Goal: Task Accomplishment & Management: Manage account settings

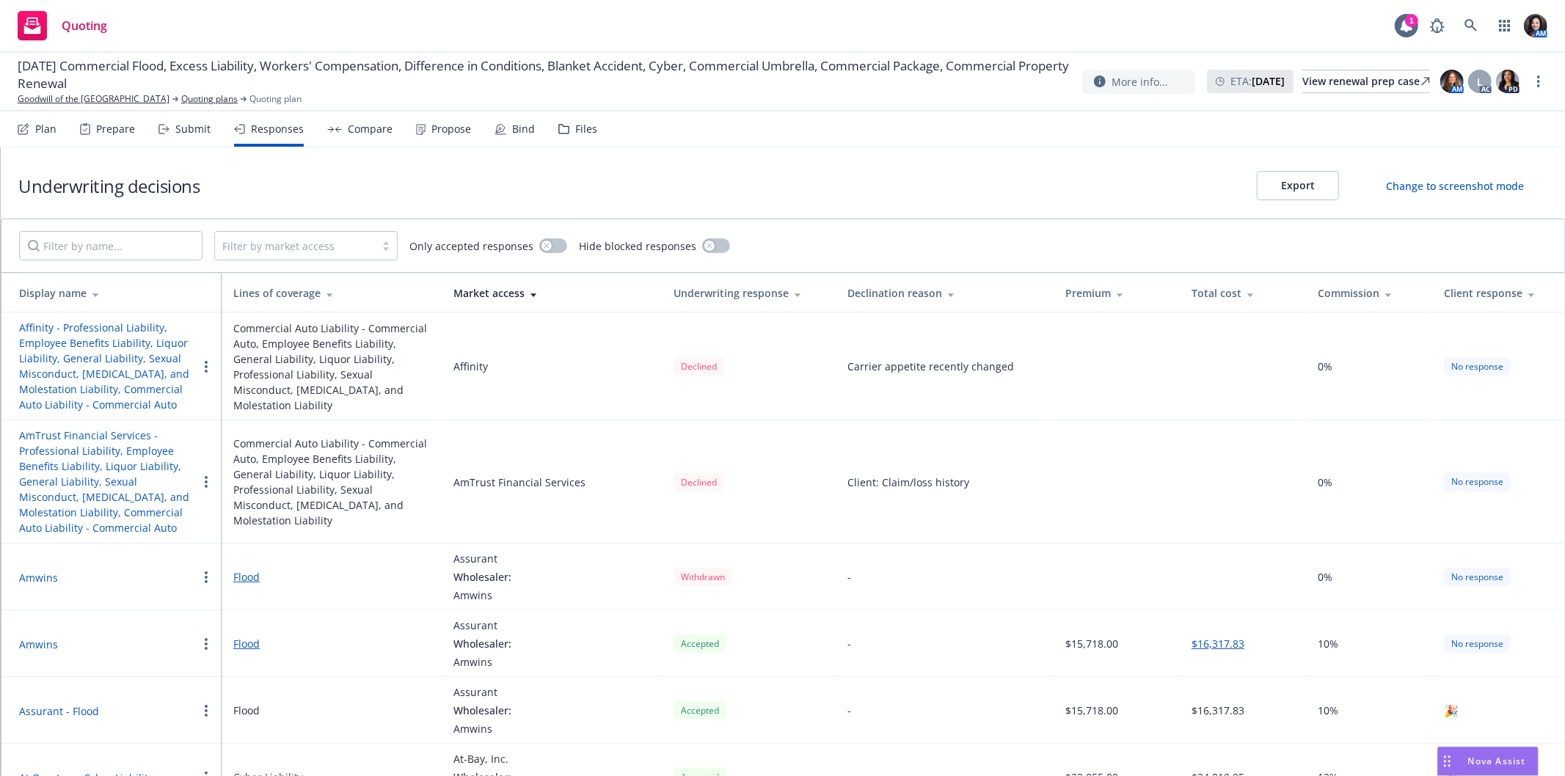
scroll to position [1692, 0]
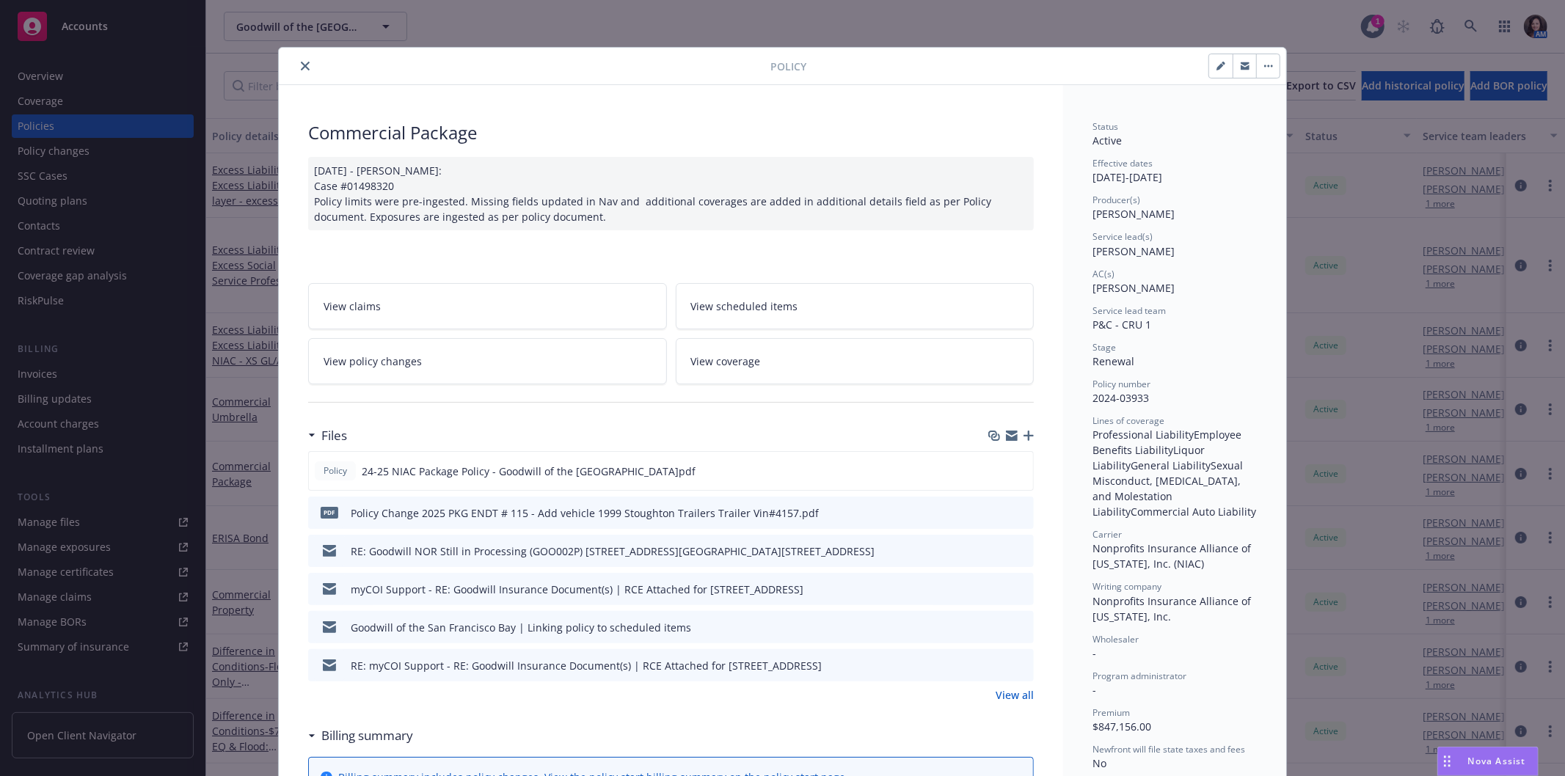
click at [810, 299] on link "View scheduled items" at bounding box center [855, 306] width 359 height 46
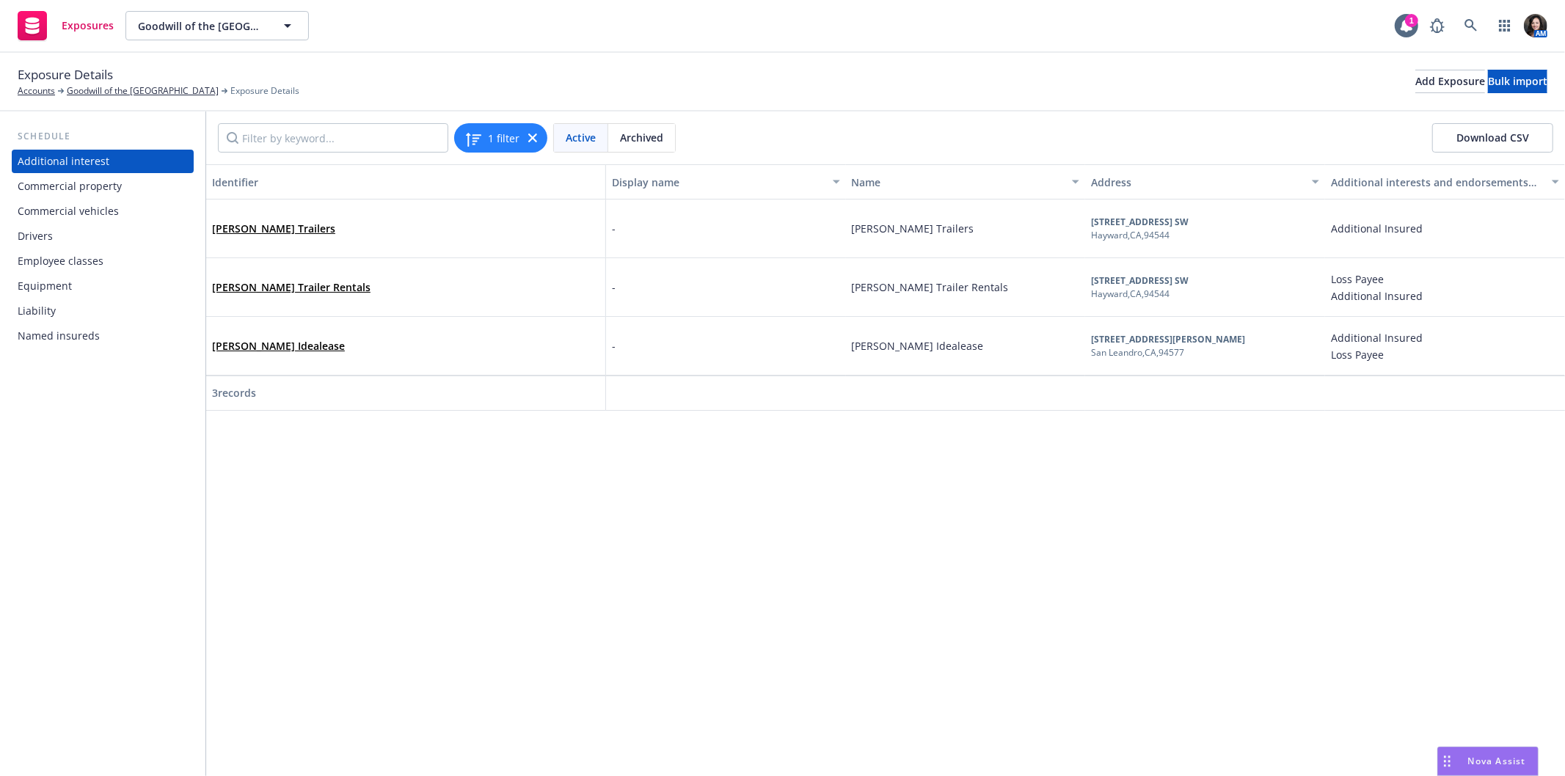
click at [127, 214] on div "Commercial vehicles" at bounding box center [103, 211] width 170 height 23
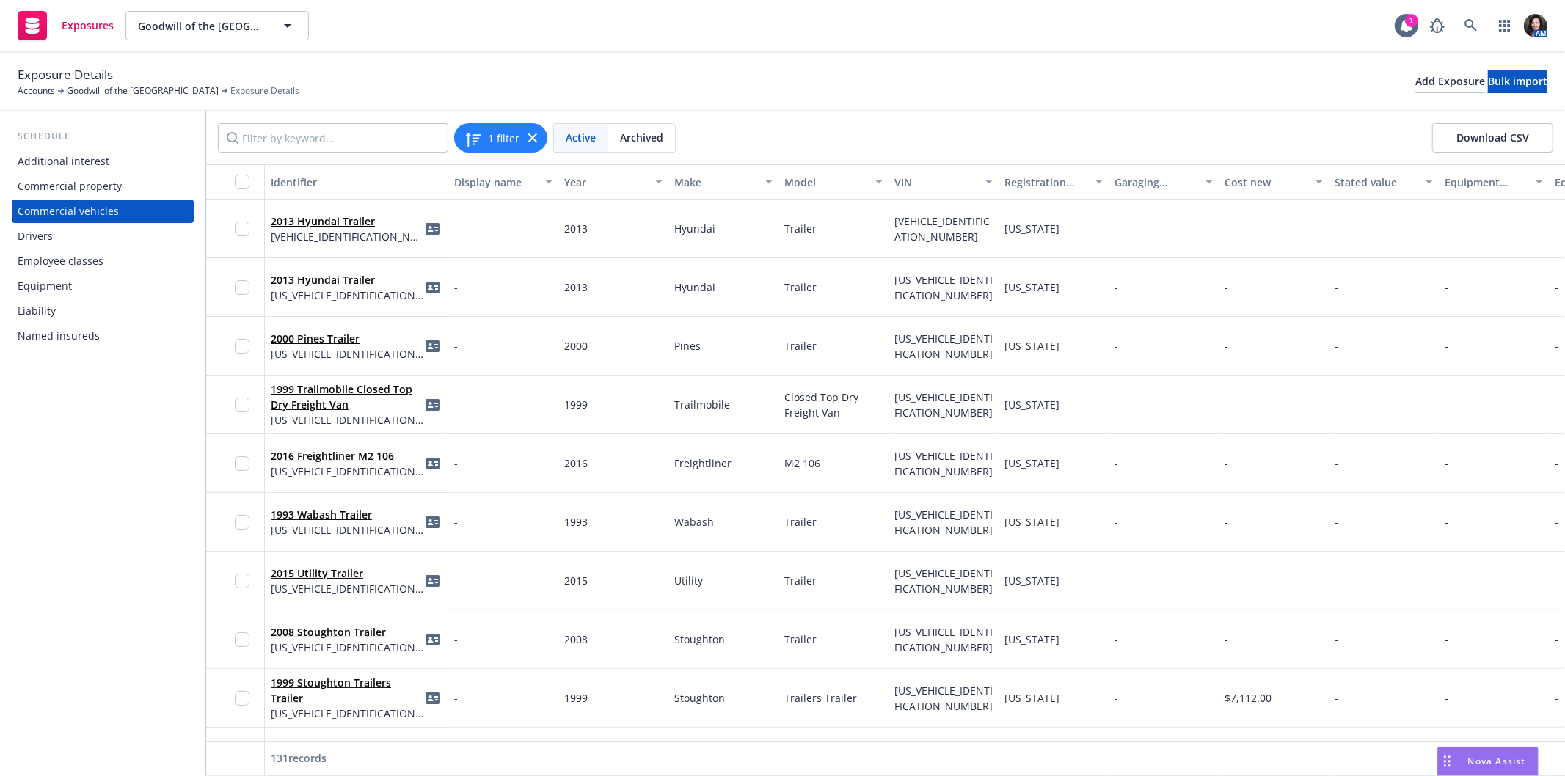
click at [1483, 129] on button "Download CSV" at bounding box center [1492, 137] width 121 height 29
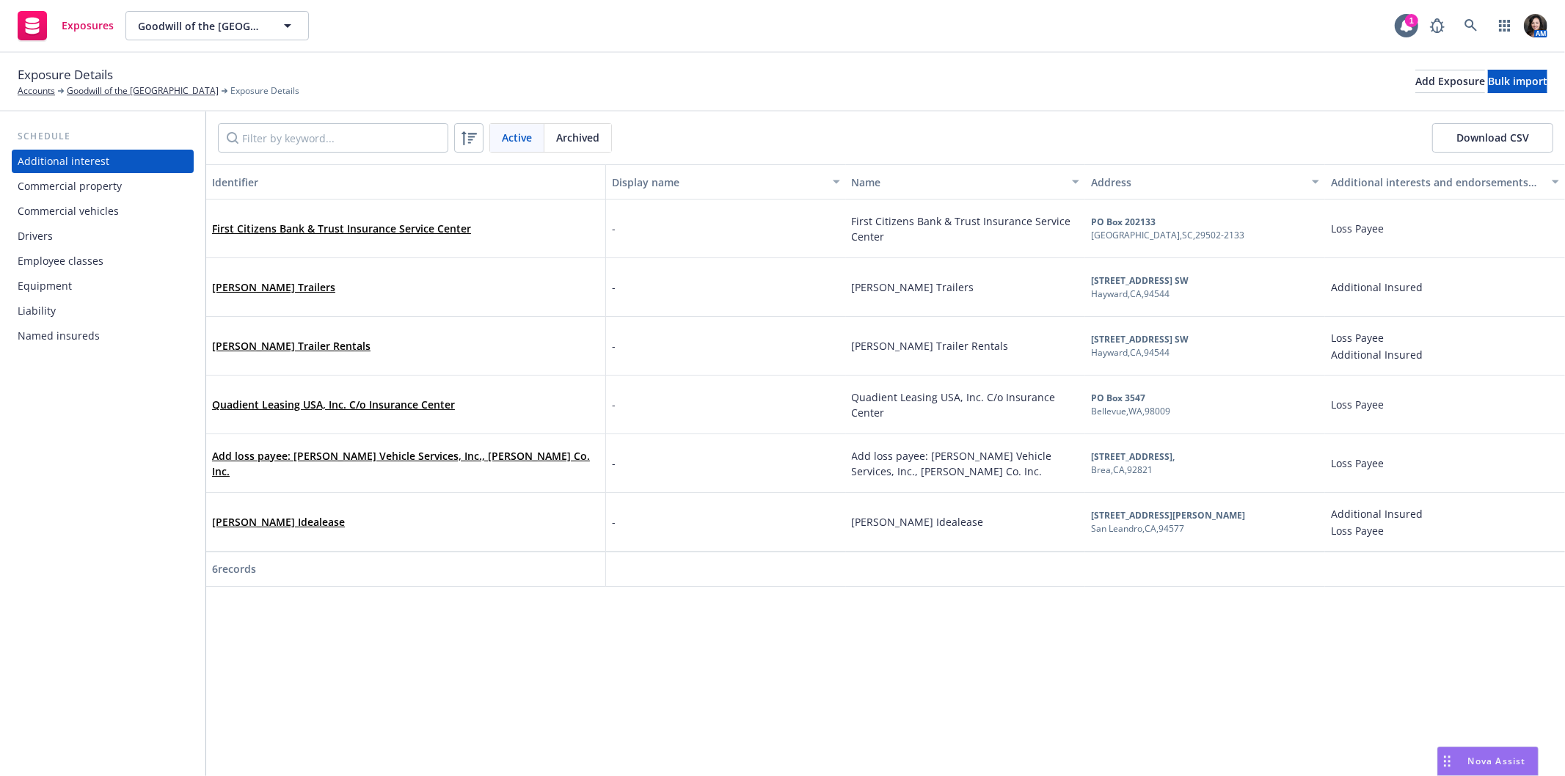
click at [109, 202] on div "Commercial vehicles" at bounding box center [68, 211] width 101 height 23
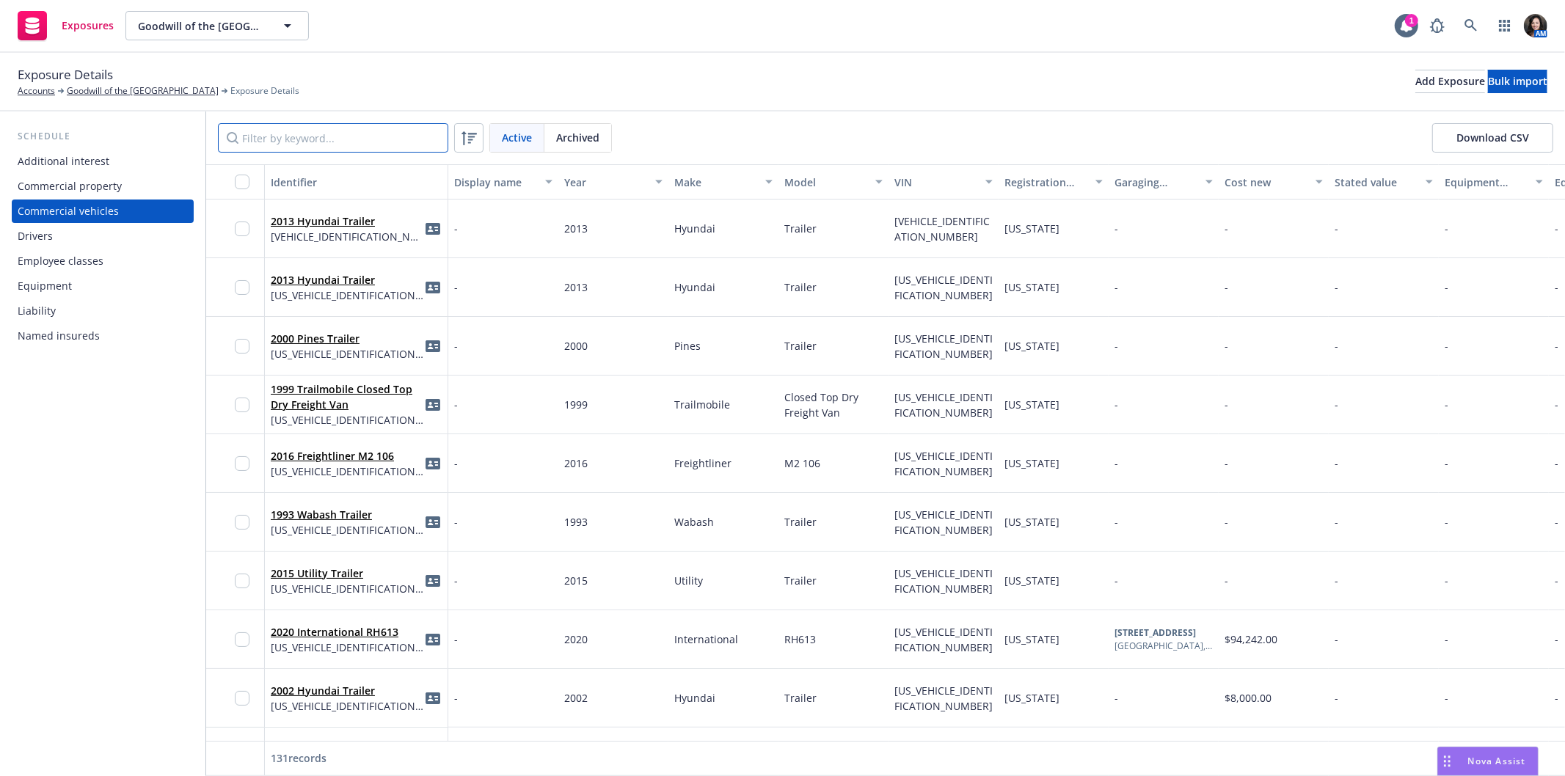
click at [313, 141] on input "Filter by keyword..." at bounding box center [333, 137] width 230 height 29
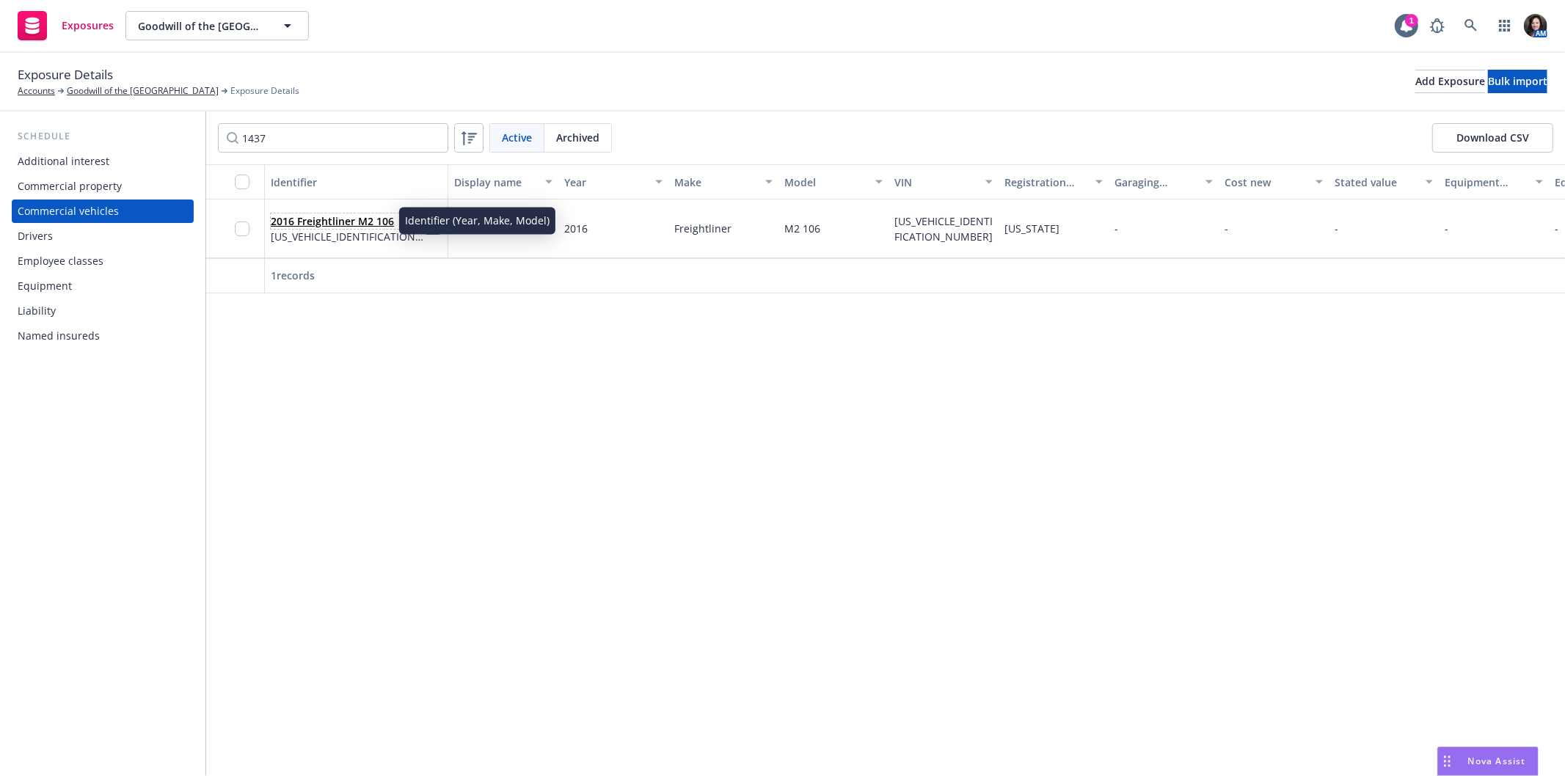
click at [326, 219] on link "2016 Freightliner M2 106" at bounding box center [332, 221] width 123 height 14
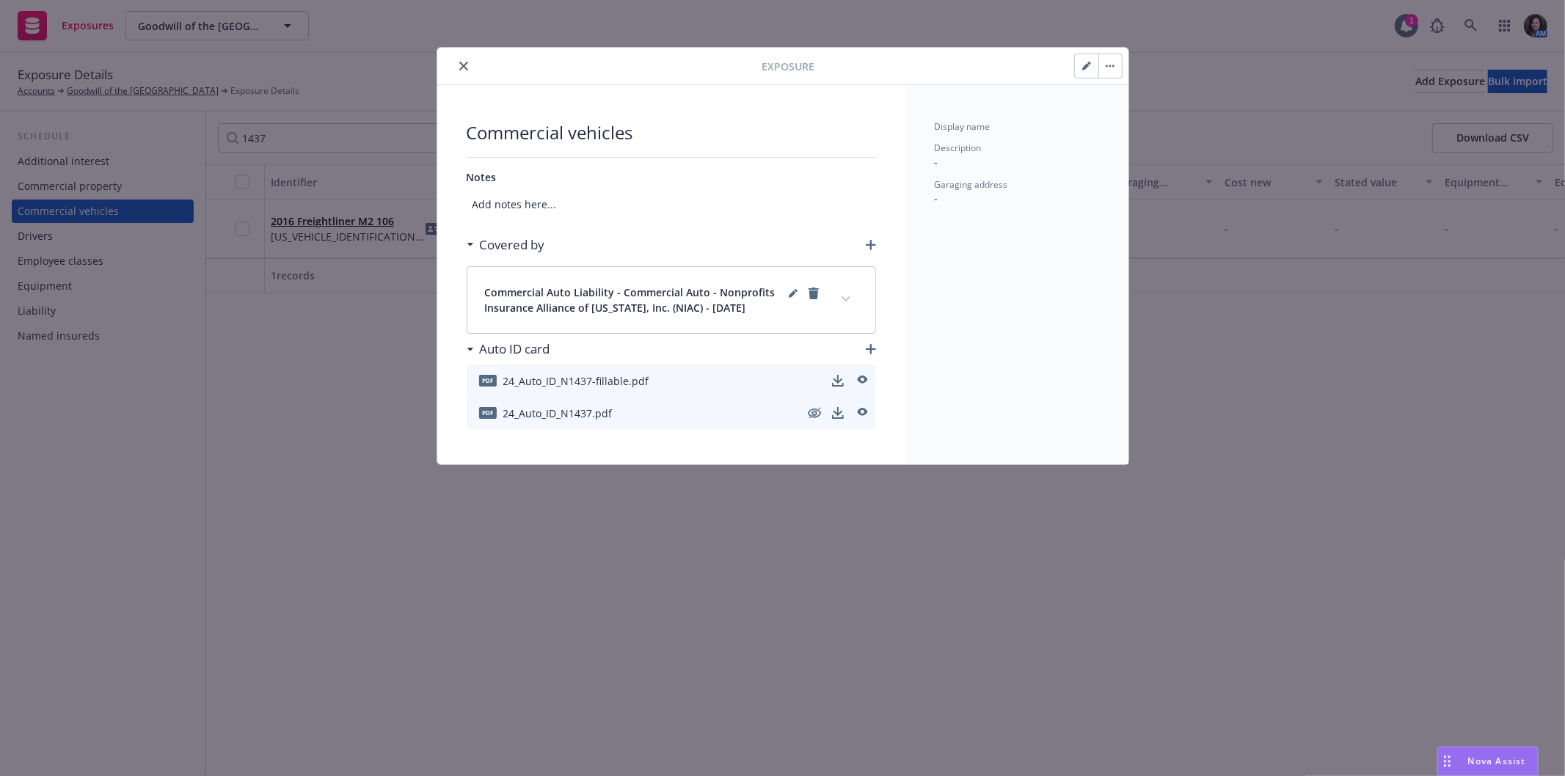
click at [1103, 62] on button "button" at bounding box center [1109, 65] width 23 height 23
click at [1131, 110] on link "Archive" at bounding box center [1140, 106] width 84 height 29
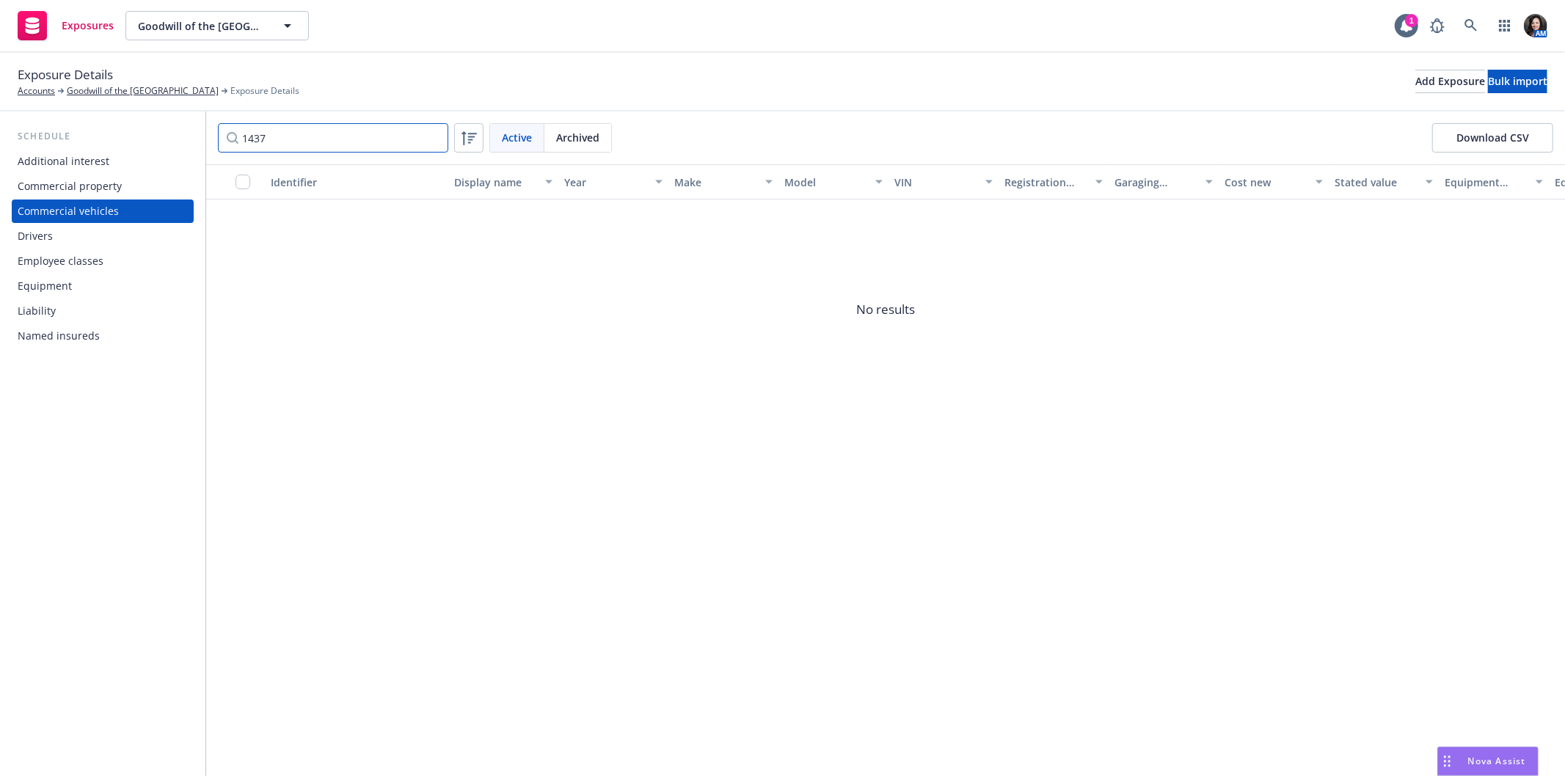
drag, startPoint x: 284, startPoint y: 134, endPoint x: 237, endPoint y: 136, distance: 47.0
click at [237, 136] on input "1437" at bounding box center [333, 137] width 230 height 29
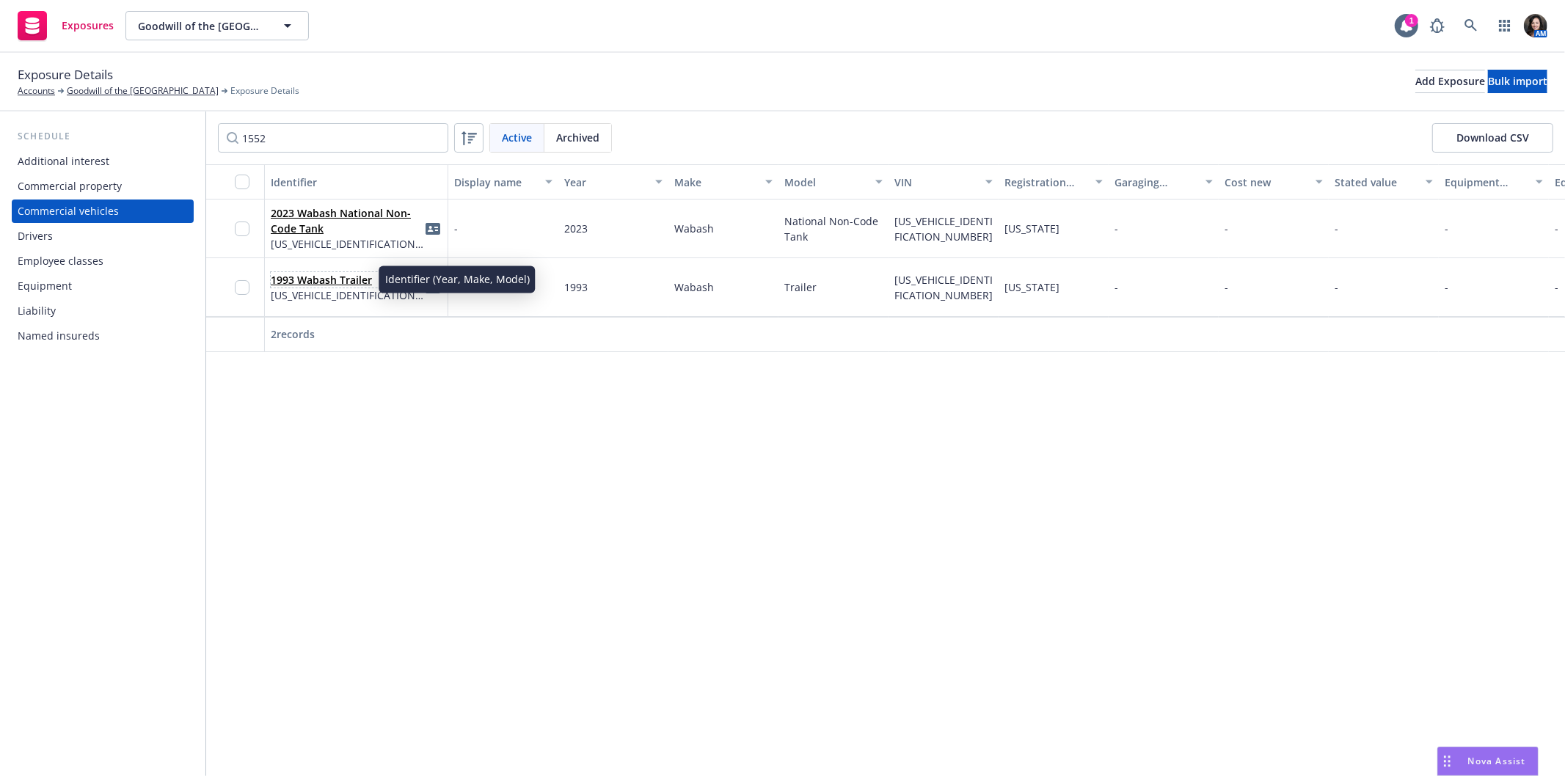
click at [346, 279] on link "1993 Wabash Trailer" at bounding box center [321, 280] width 101 height 14
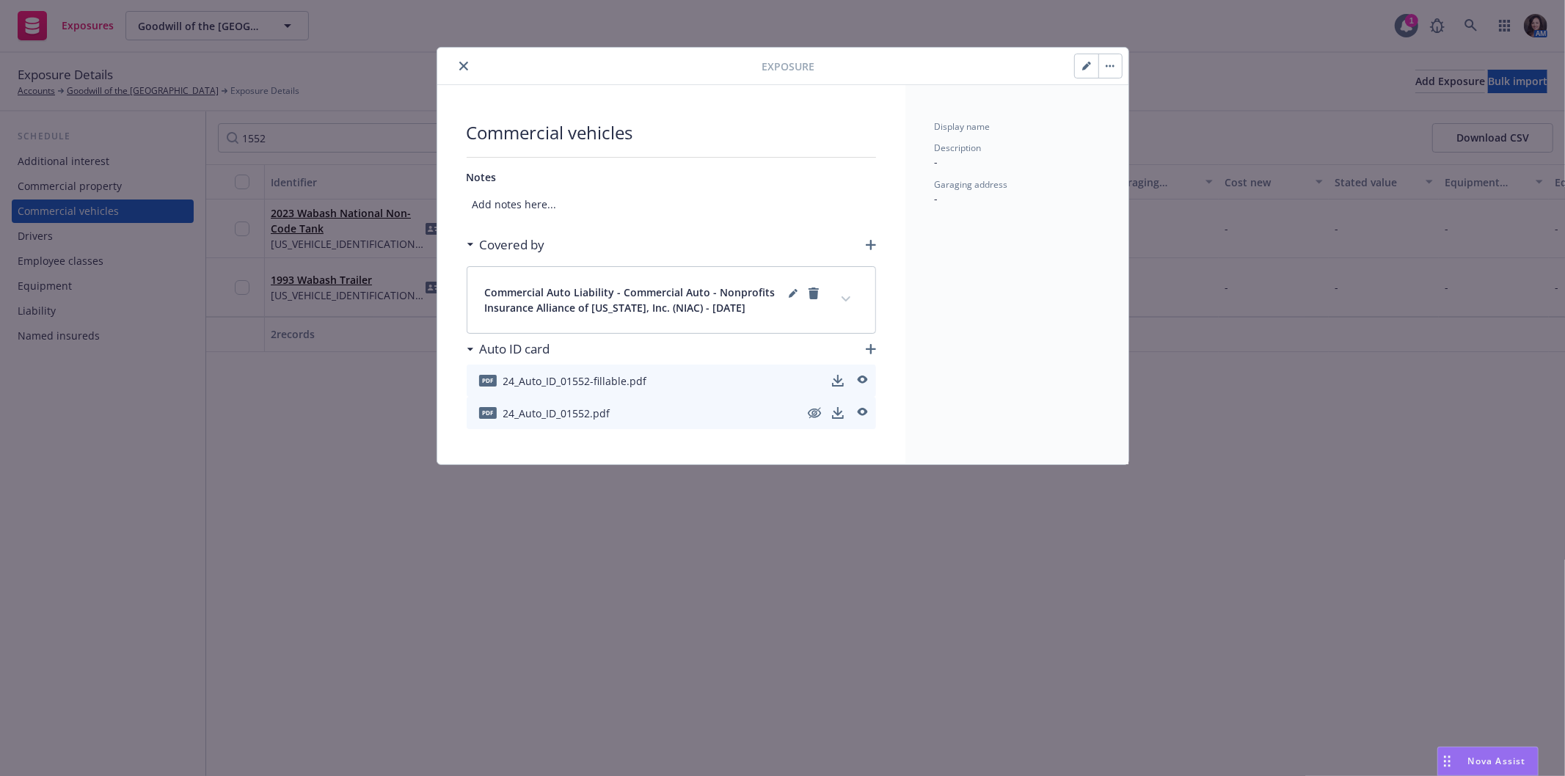
click at [1106, 62] on button "button" at bounding box center [1109, 65] width 23 height 23
click at [1103, 100] on link "Archive" at bounding box center [1140, 106] width 84 height 29
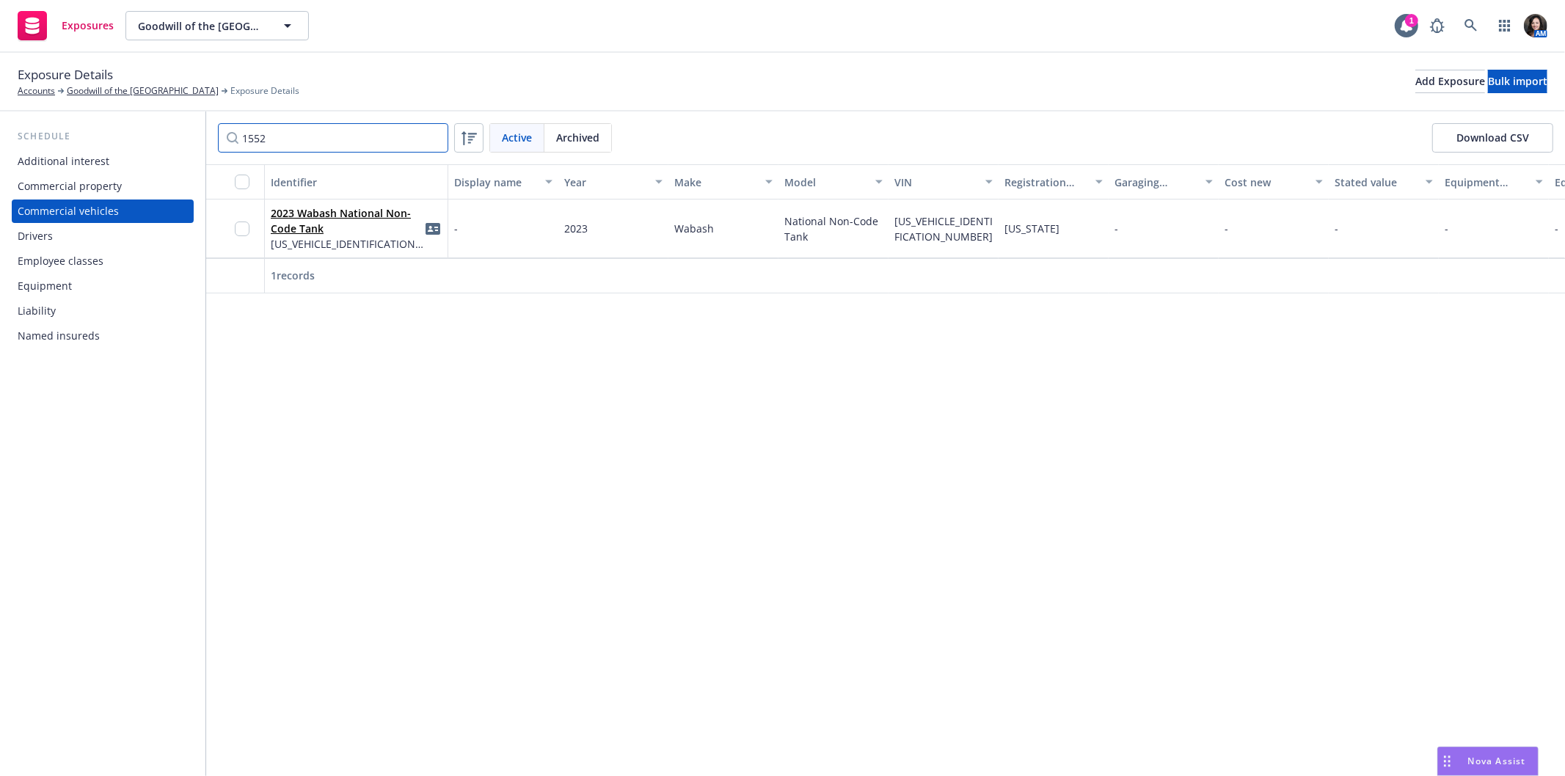
drag, startPoint x: 204, startPoint y: 134, endPoint x: 195, endPoint y: 134, distance: 8.8
click at [195, 134] on div "Schedule Additional interest Commercial property Commercial vehicles Drivers Em…" at bounding box center [782, 444] width 1565 height 665
type input "2"
click at [315, 218] on link "2002 Hyundai Trailer" at bounding box center [323, 221] width 104 height 14
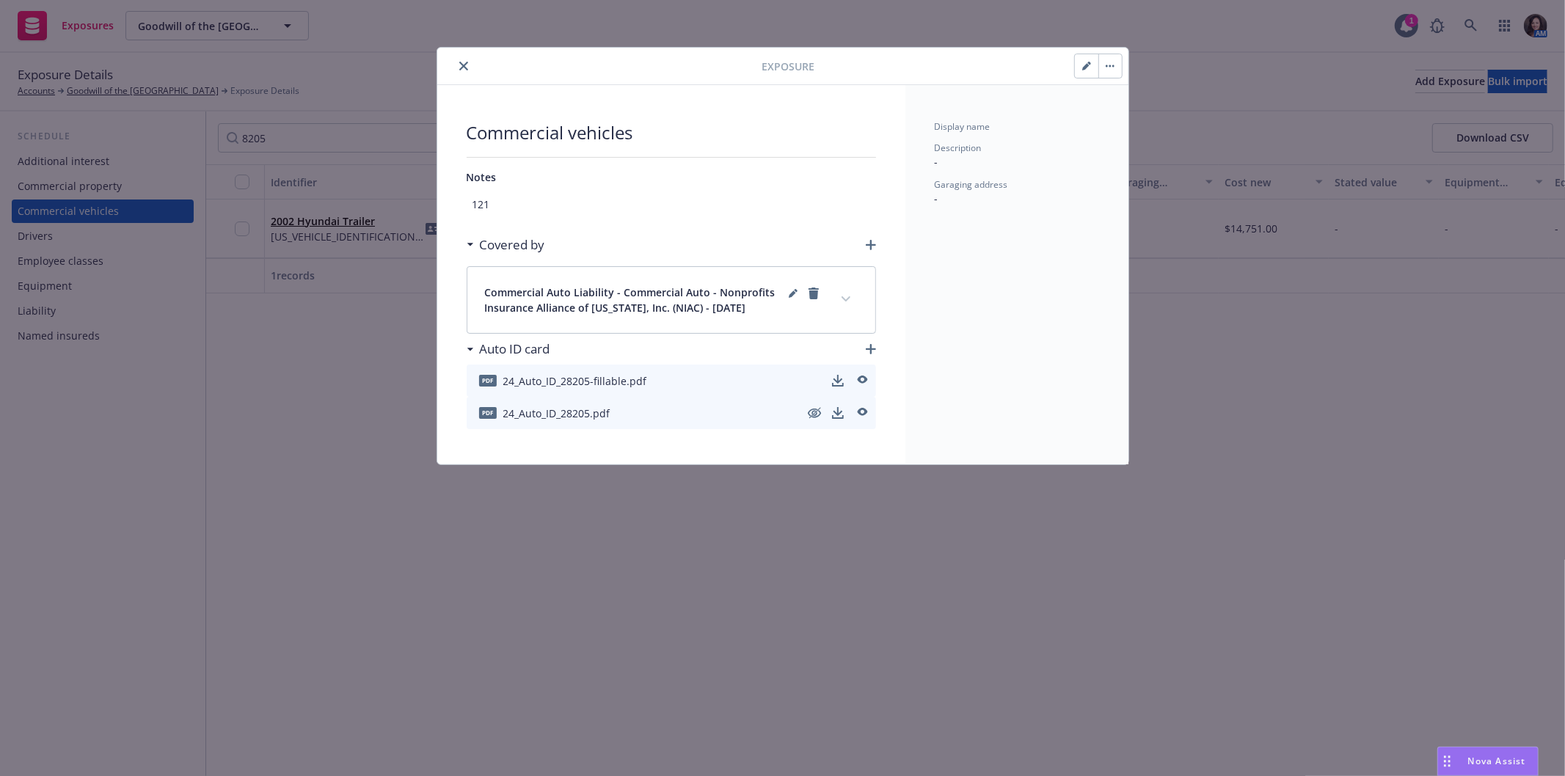
click at [1111, 67] on button "button" at bounding box center [1109, 65] width 23 height 23
click at [1112, 100] on link "Archive" at bounding box center [1140, 106] width 84 height 29
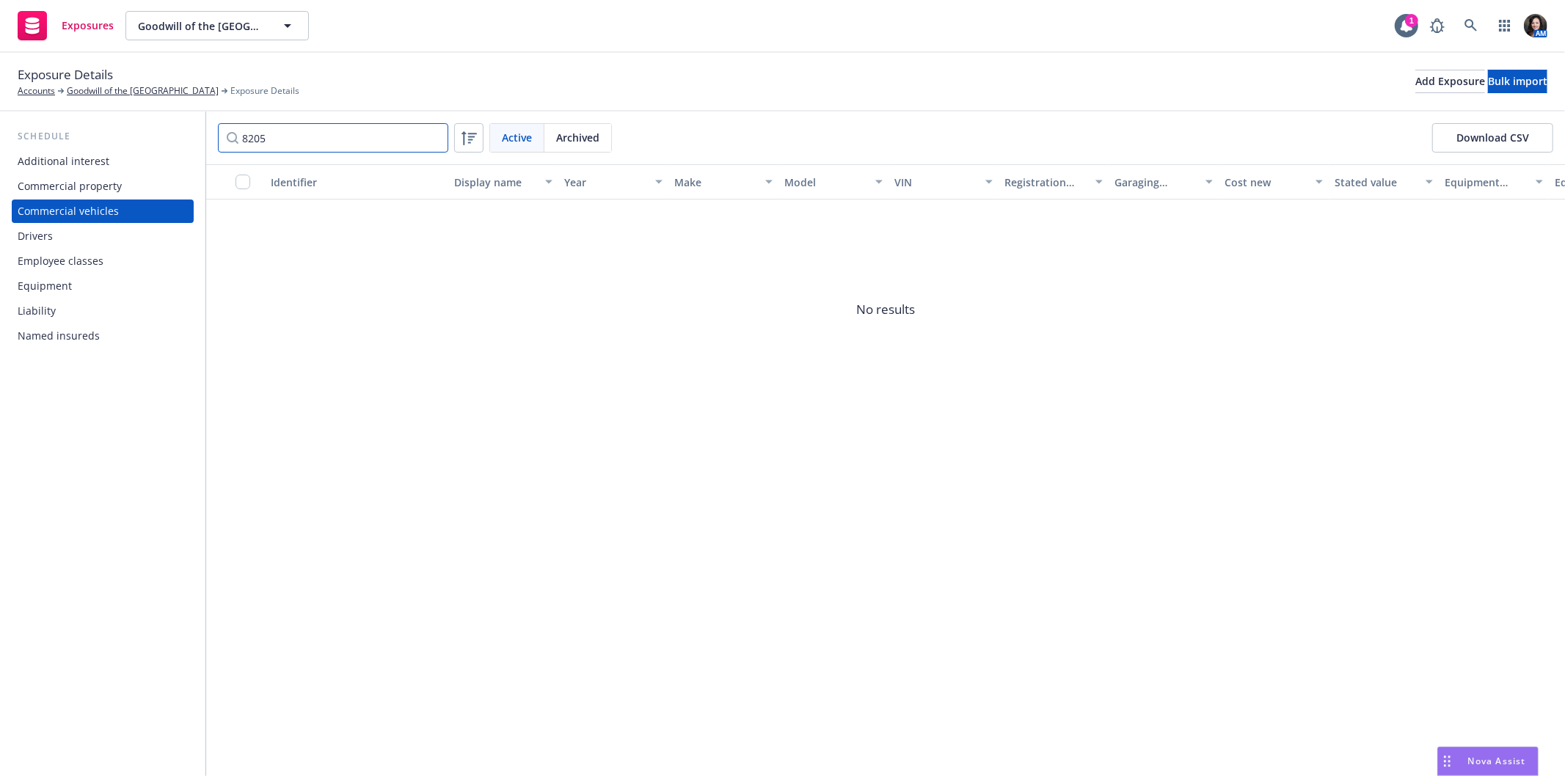
drag, startPoint x: 291, startPoint y: 137, endPoint x: 201, endPoint y: 139, distance: 90.3
click at [201, 139] on div "Schedule Additional interest Commercial property Commercial vehicles Drivers Em…" at bounding box center [782, 444] width 1565 height 665
click at [342, 211] on div "2011 Dodge Caravan [US_VEHICLE_IDENTIFICATION_NUMBER]" at bounding box center [356, 228] width 171 height 40
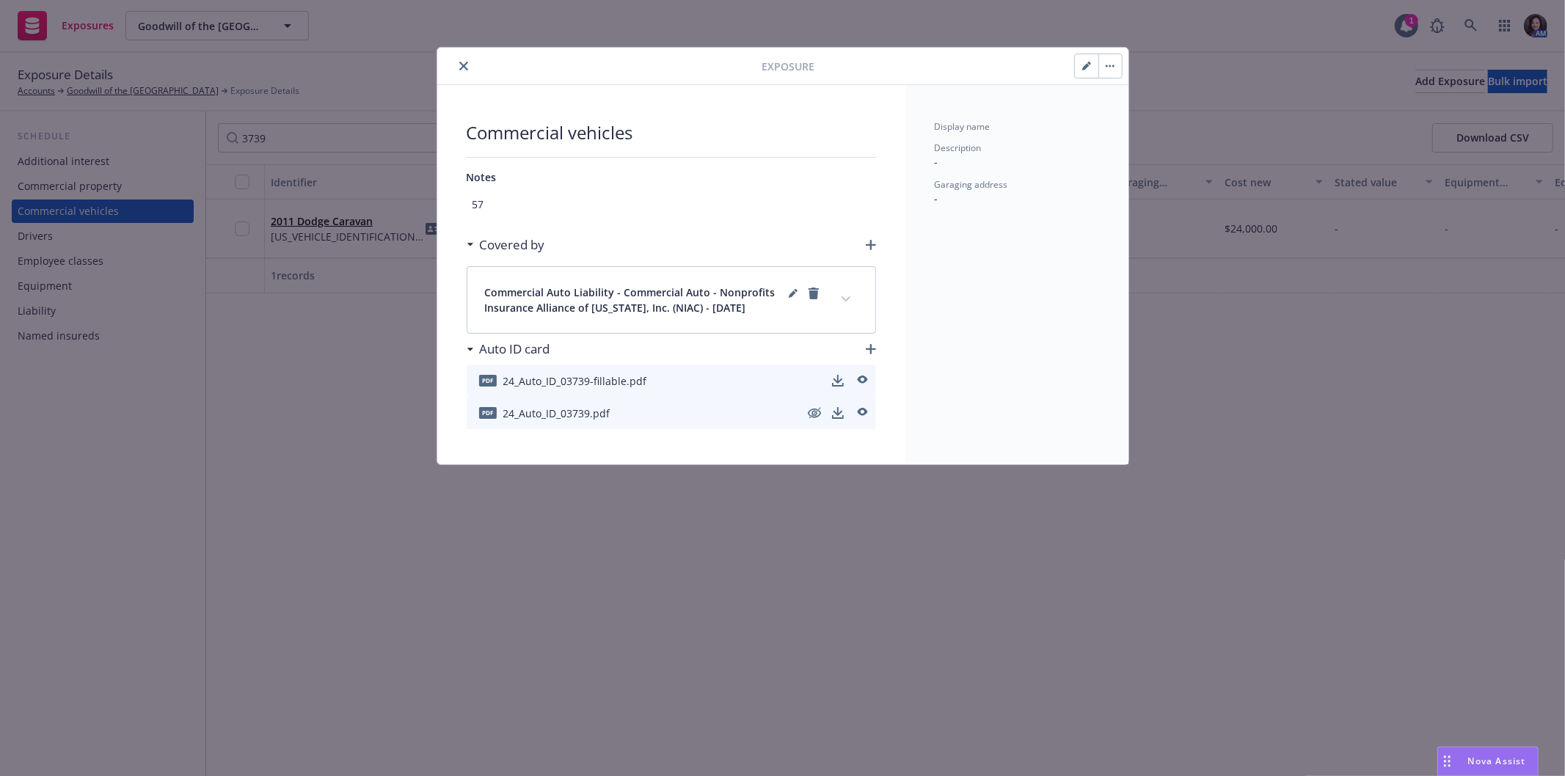
click at [1115, 63] on button "button" at bounding box center [1109, 65] width 23 height 23
click at [1125, 116] on link "Archive" at bounding box center [1140, 106] width 84 height 29
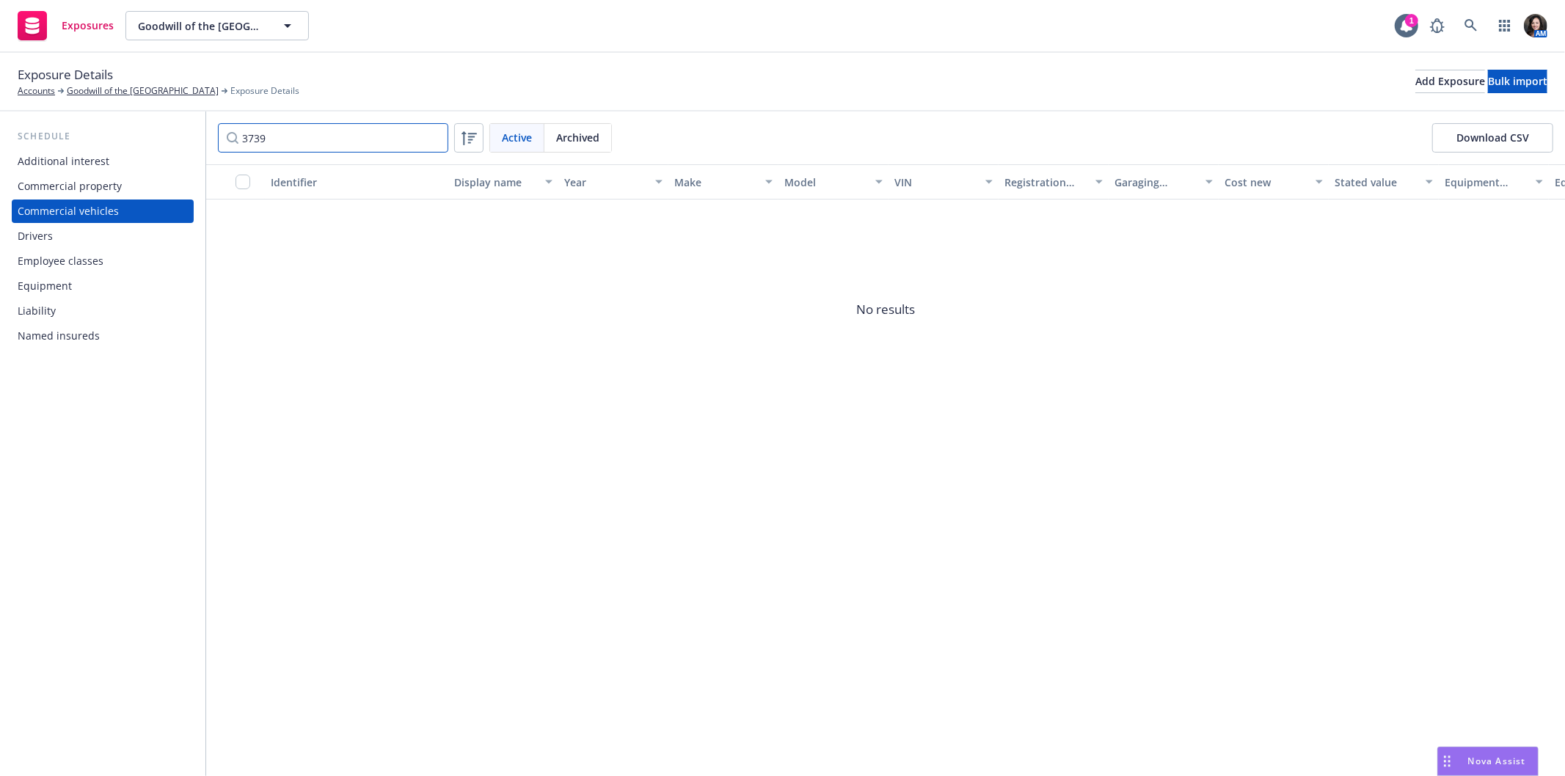
drag, startPoint x: 231, startPoint y: 142, endPoint x: 198, endPoint y: 142, distance: 33.0
click at [198, 142] on div "Schedule Additional interest Commercial property Commercial vehicles Drivers Em…" at bounding box center [782, 444] width 1565 height 665
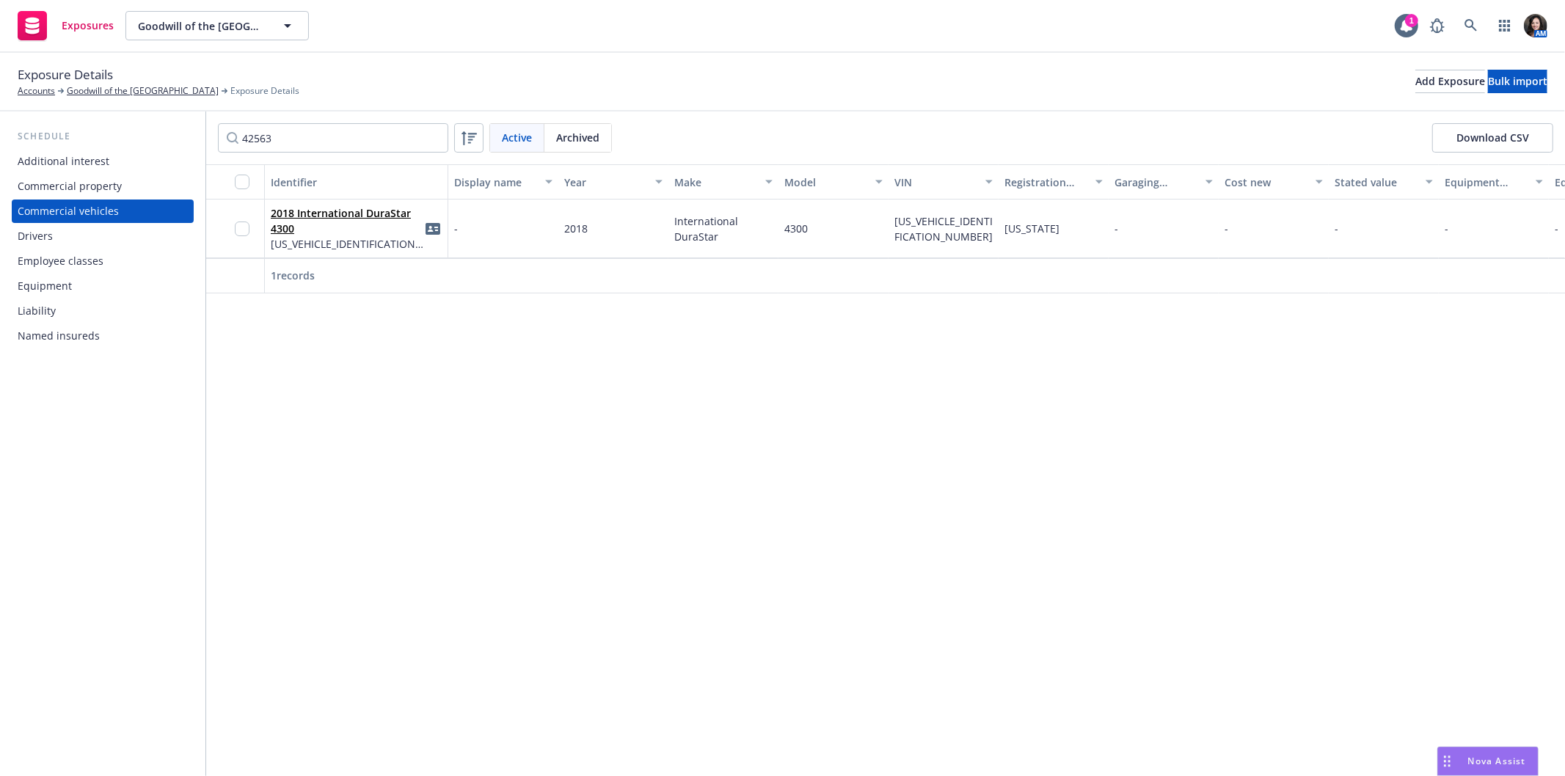
click at [288, 200] on div "2018 International DuraStar 4300 [US_VEHICLE_IDENTIFICATION_NUMBER]" at bounding box center [356, 229] width 183 height 59
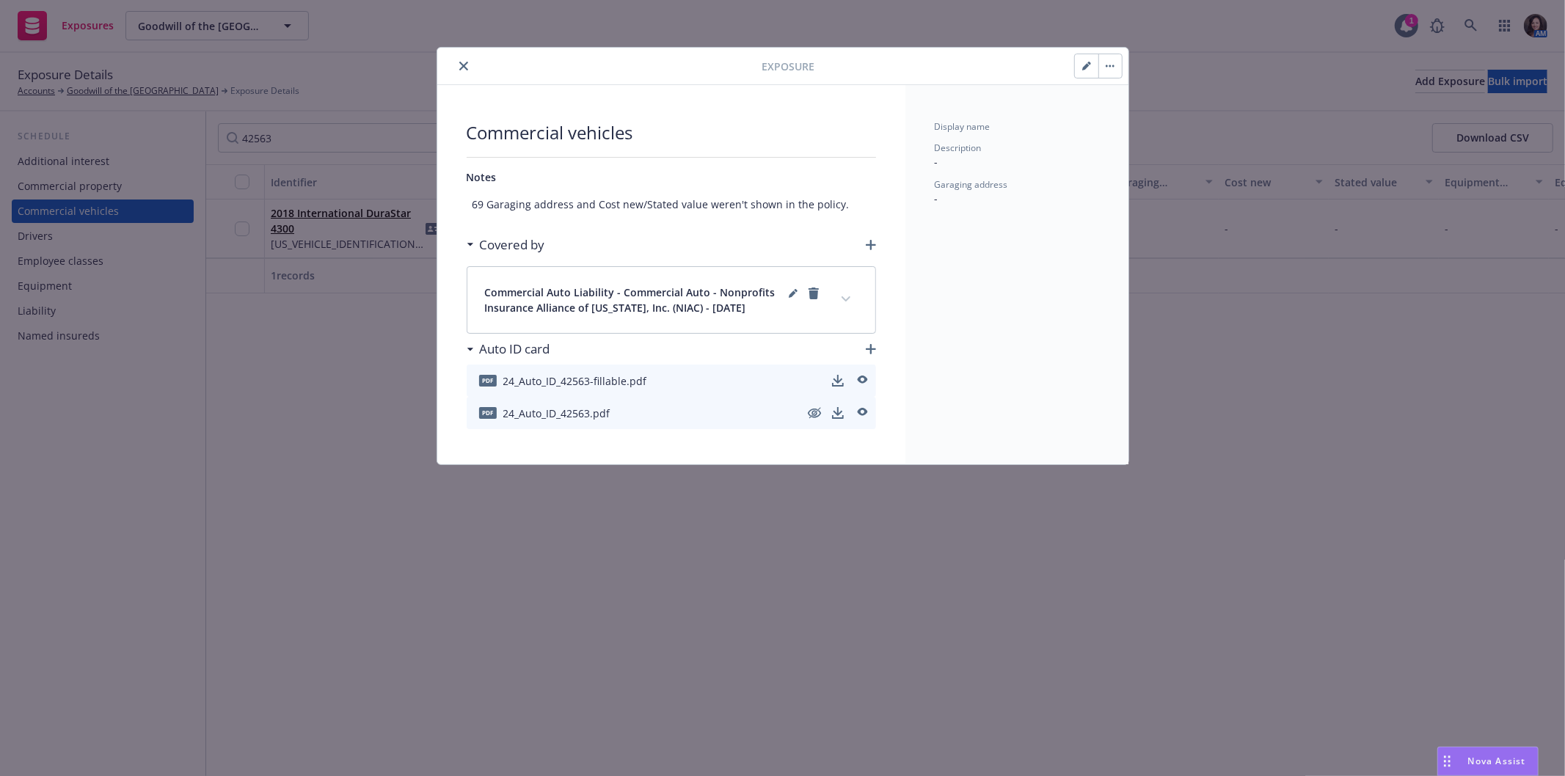
click at [1102, 70] on button "button" at bounding box center [1109, 65] width 23 height 23
click at [1113, 101] on link "Archive" at bounding box center [1140, 106] width 84 height 29
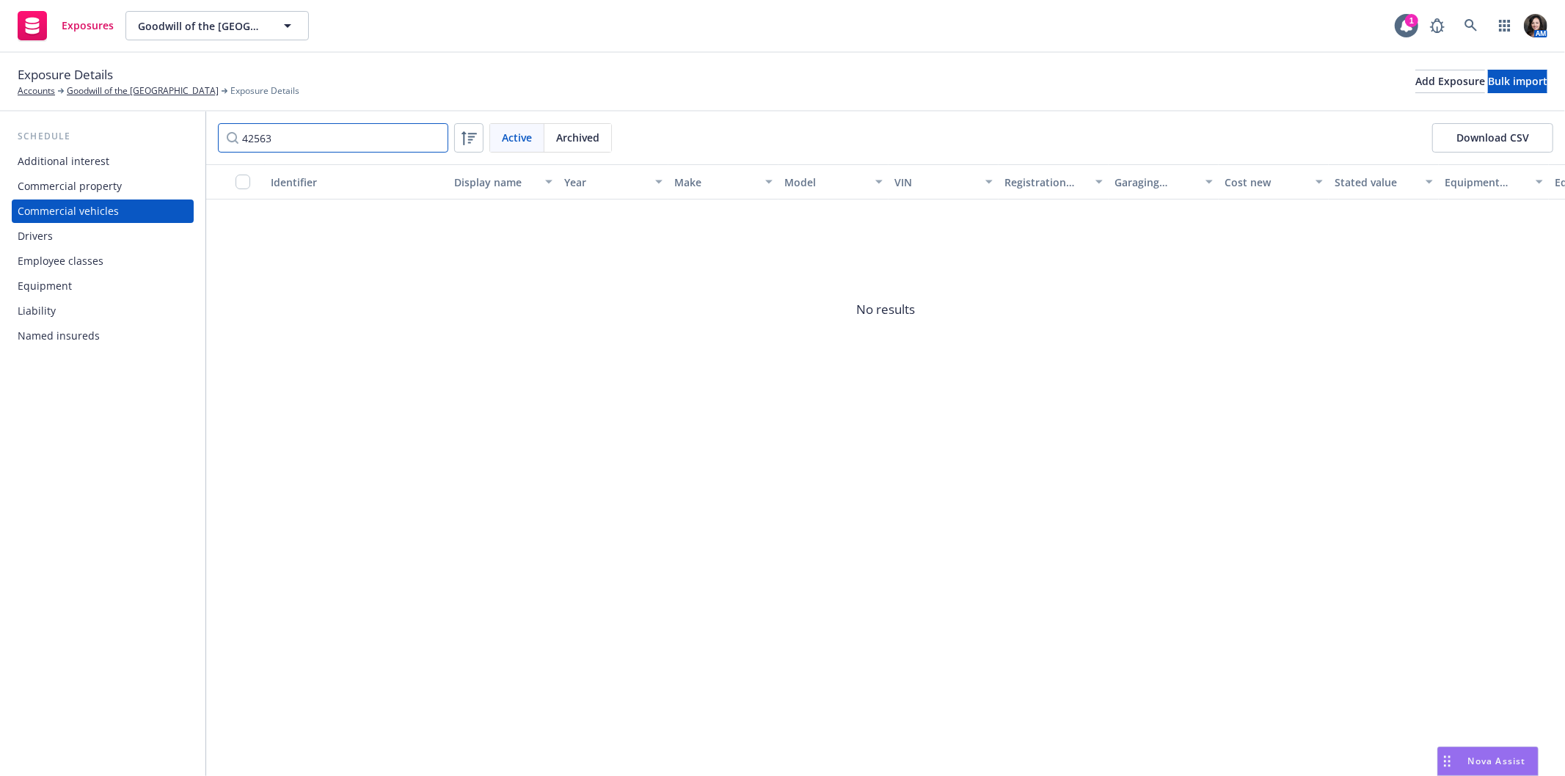
drag, startPoint x: 275, startPoint y: 137, endPoint x: 198, endPoint y: 140, distance: 77.1
click at [198, 140] on div "Schedule Additional interest Commercial property Commercial vehicles Drivers Em…" at bounding box center [782, 444] width 1565 height 665
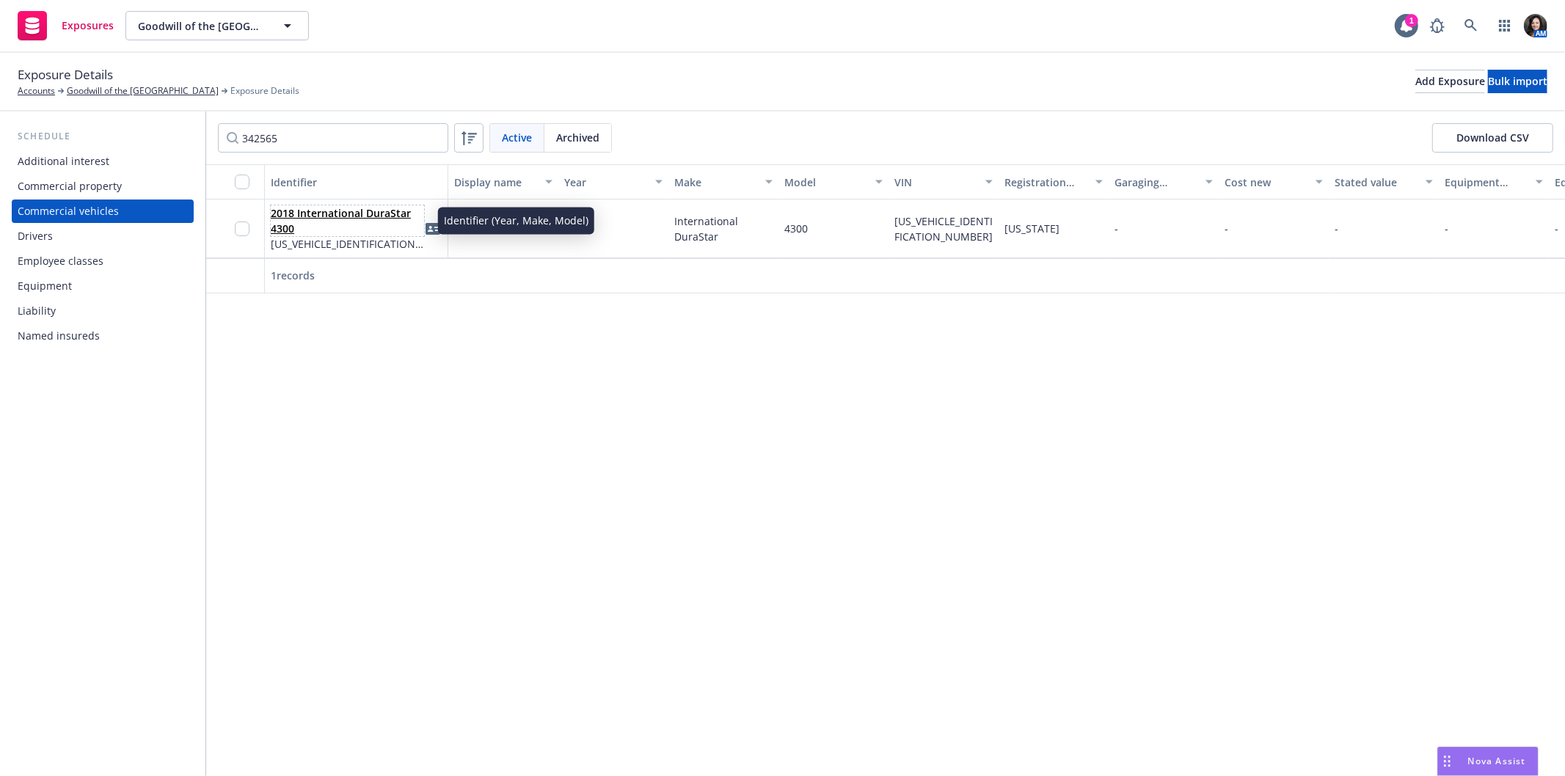
click at [296, 215] on link "2018 International DuraStar 4300" at bounding box center [341, 220] width 140 height 29
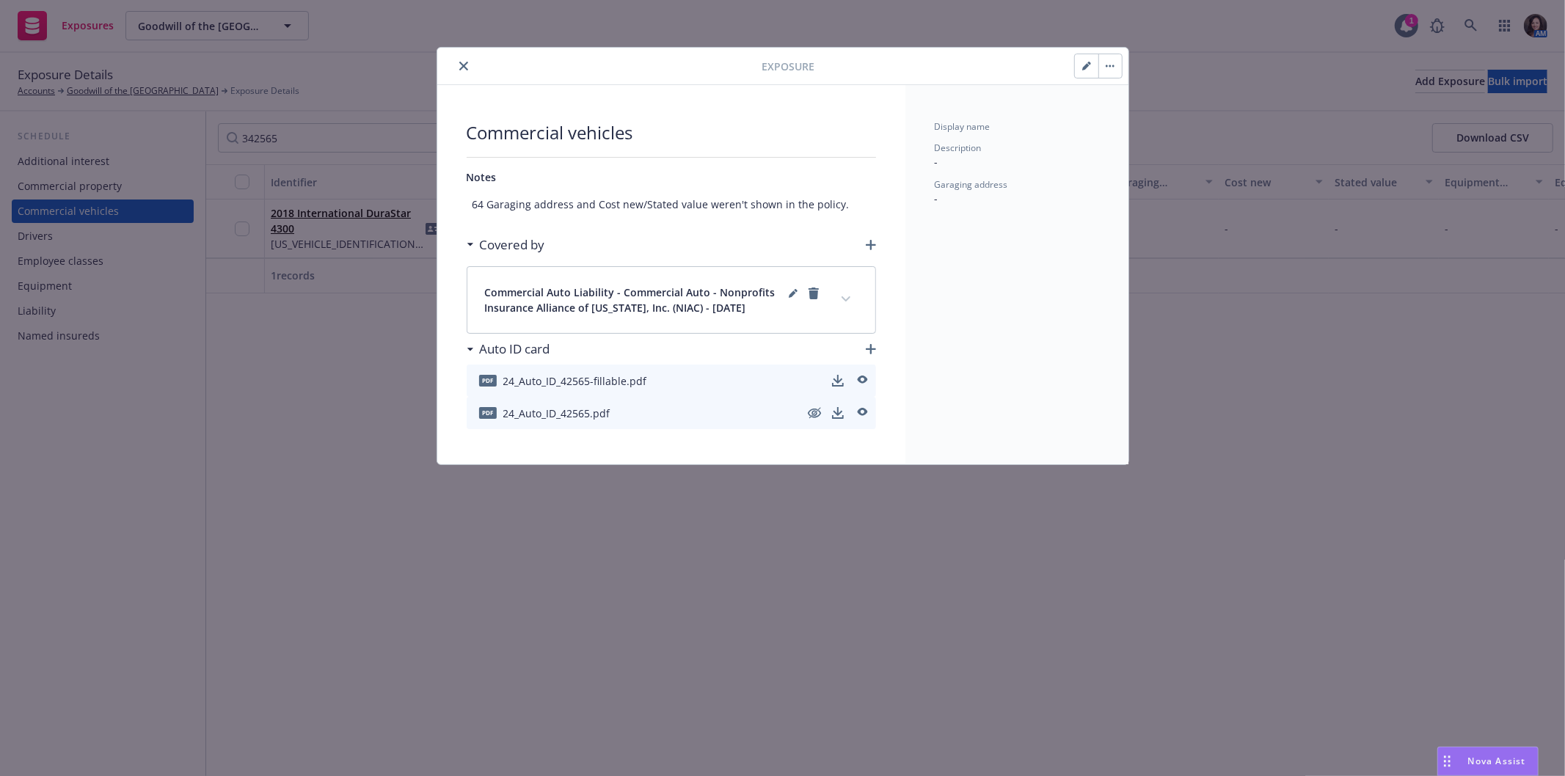
click at [1110, 67] on icon "button" at bounding box center [1110, 66] width 2 height 2
drag, startPoint x: 1103, startPoint y: 100, endPoint x: 1027, endPoint y: 101, distance: 76.3
click at [1103, 101] on link "Archive" at bounding box center [1140, 106] width 84 height 29
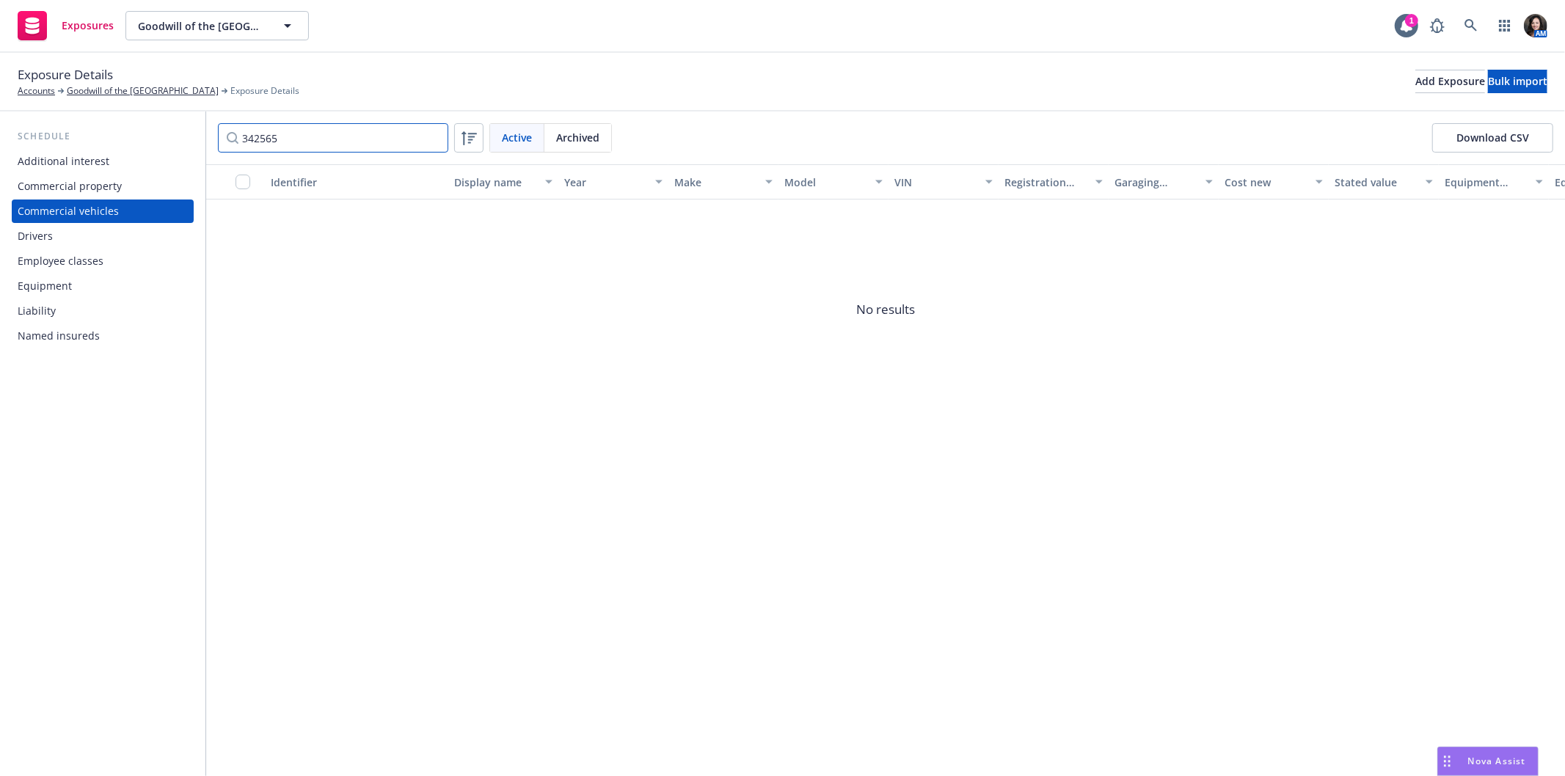
drag, startPoint x: 295, startPoint y: 137, endPoint x: 133, endPoint y: 137, distance: 162.1
click at [133, 137] on div "Schedule Additional interest Commercial property Commercial vehicles Drivers Em…" at bounding box center [782, 444] width 1565 height 665
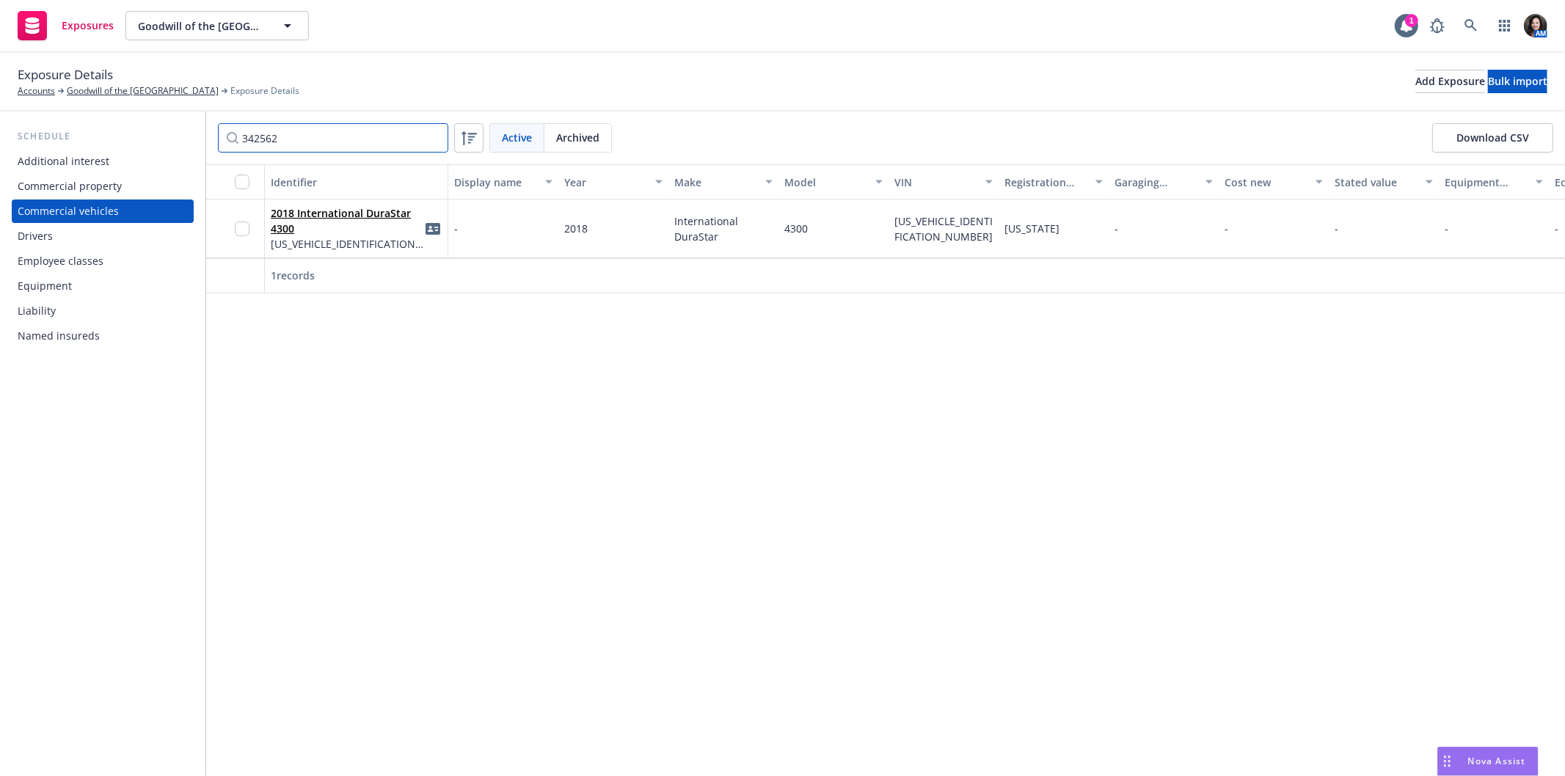
type input "342562"
click at [321, 209] on link "2018 International DuraStar 4300" at bounding box center [341, 220] width 140 height 29
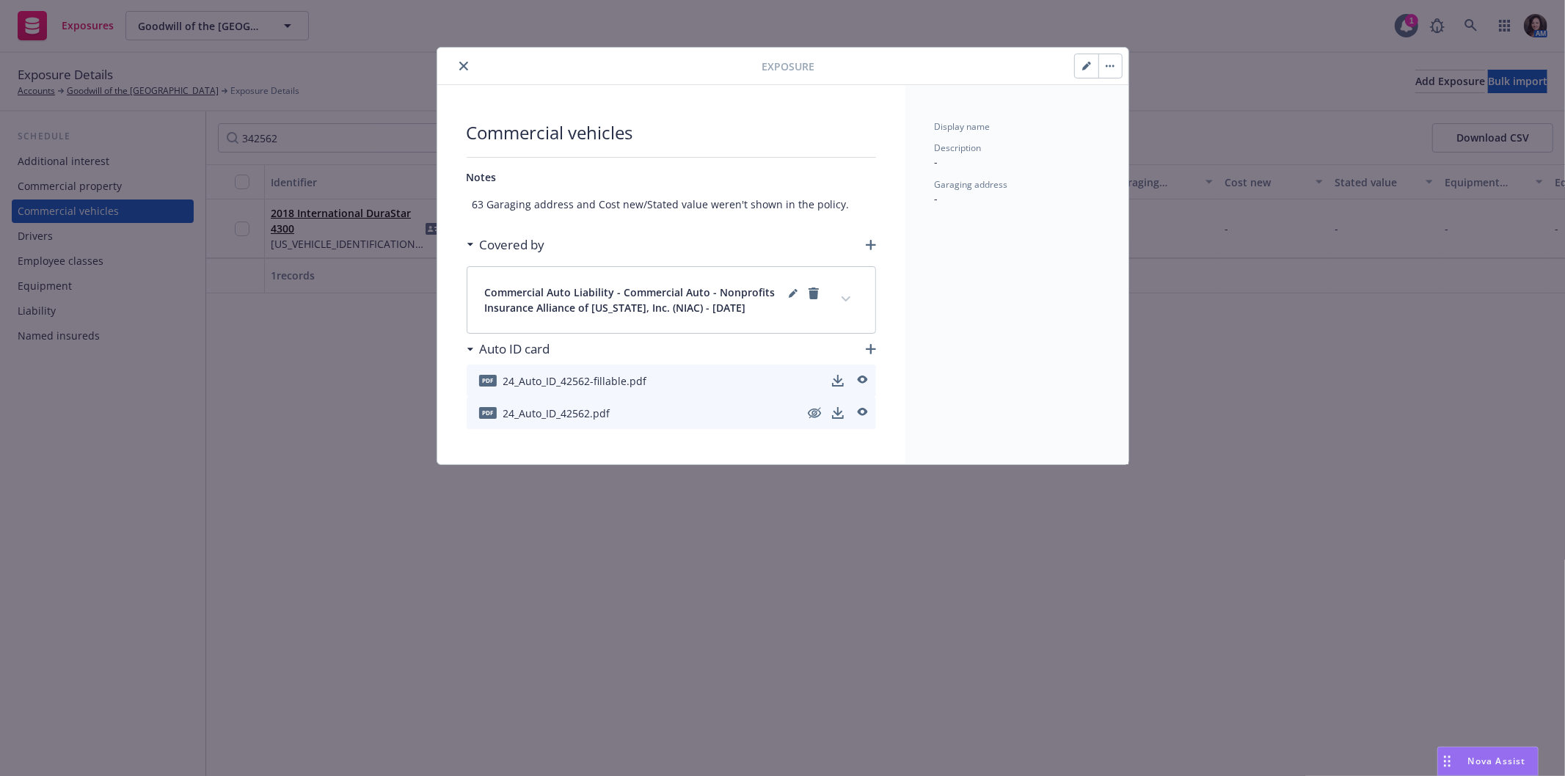
click at [1120, 71] on button "button" at bounding box center [1109, 65] width 23 height 23
click at [1120, 94] on link "Archive" at bounding box center [1140, 106] width 84 height 29
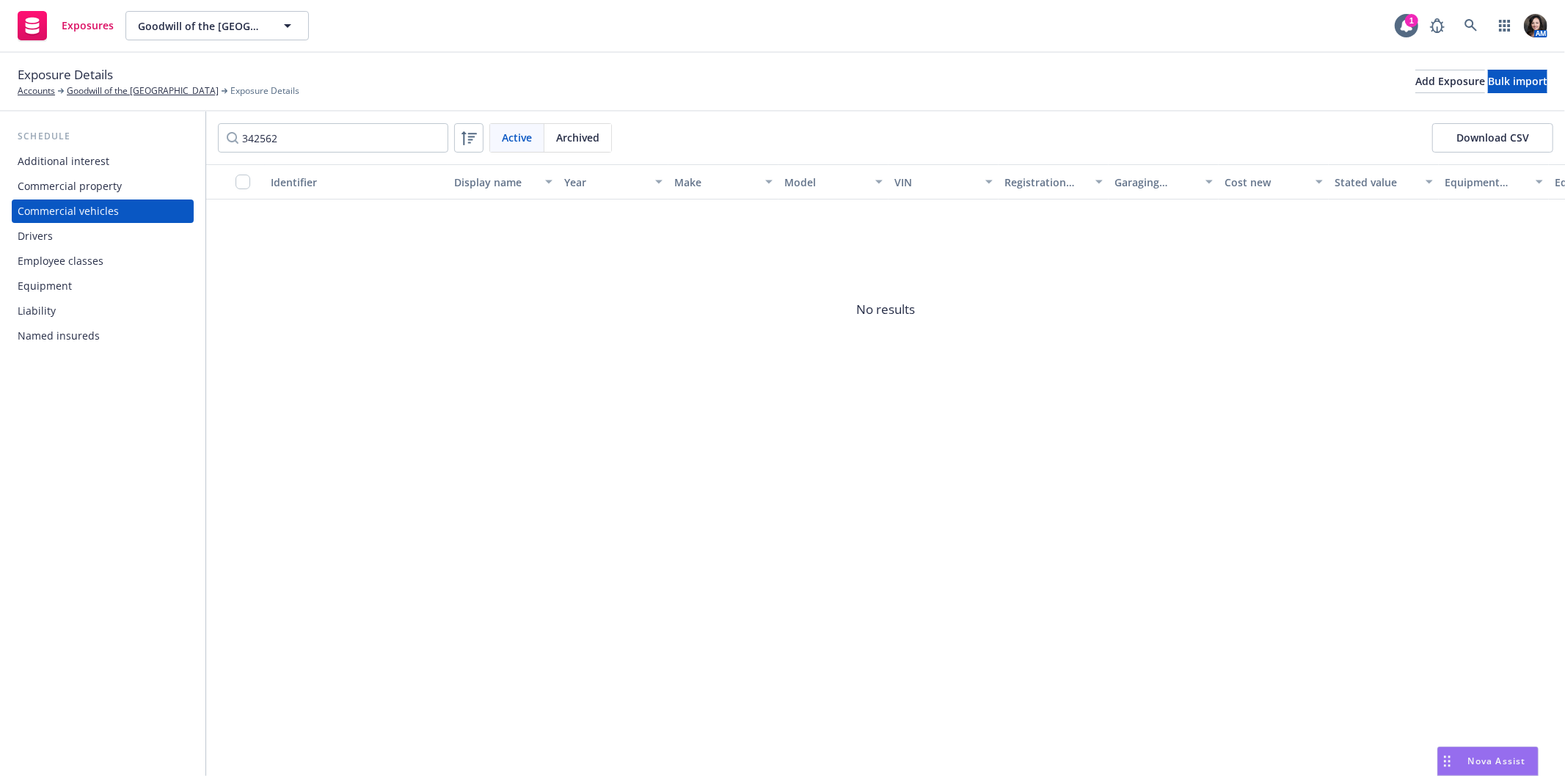
click at [91, 238] on div "Drivers" at bounding box center [103, 235] width 170 height 23
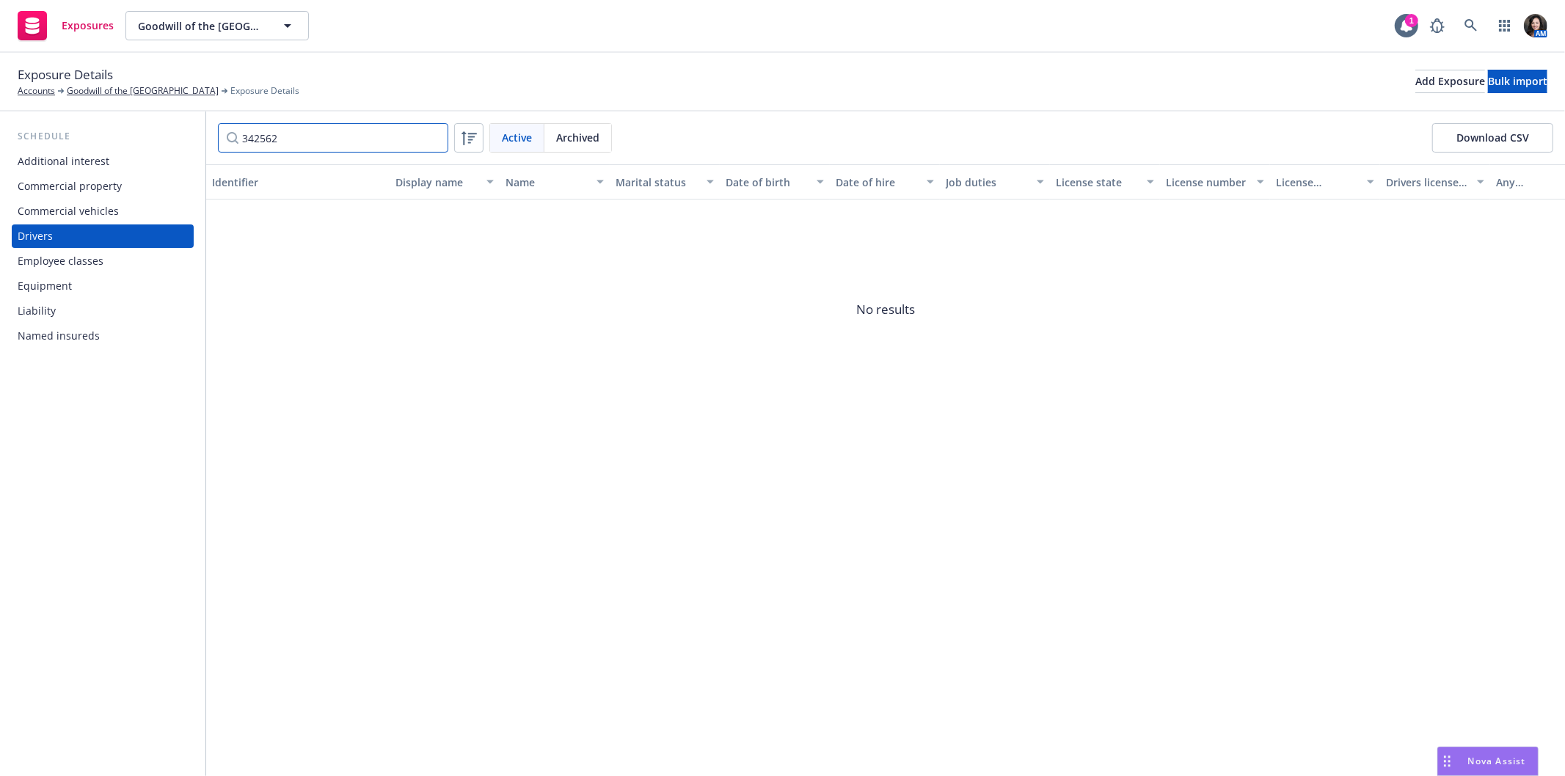
click at [431, 134] on input "342562" at bounding box center [333, 137] width 230 height 29
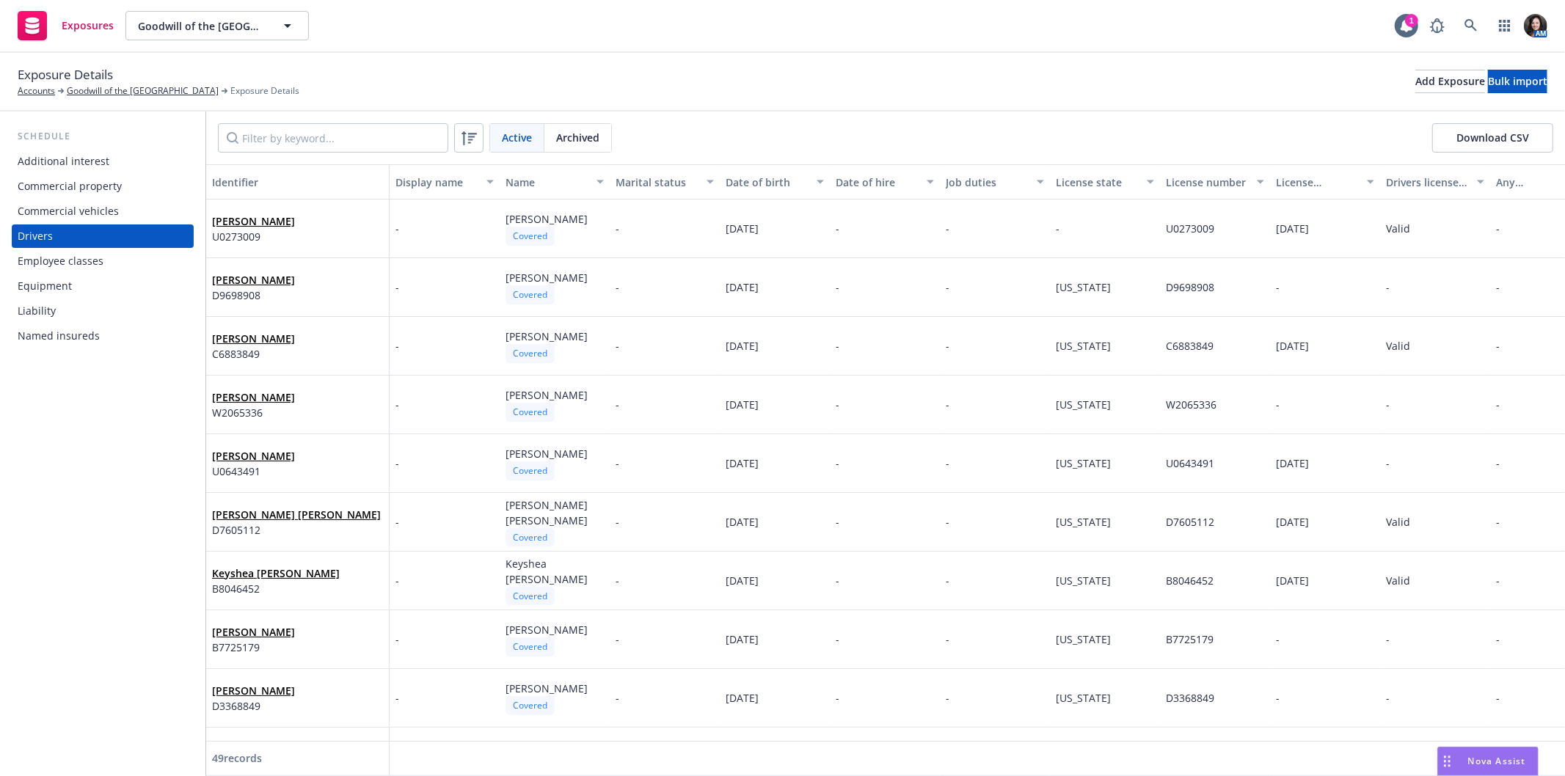
click at [1486, 140] on button "Download CSV" at bounding box center [1492, 137] width 121 height 29
